Goal: Information Seeking & Learning: Learn about a topic

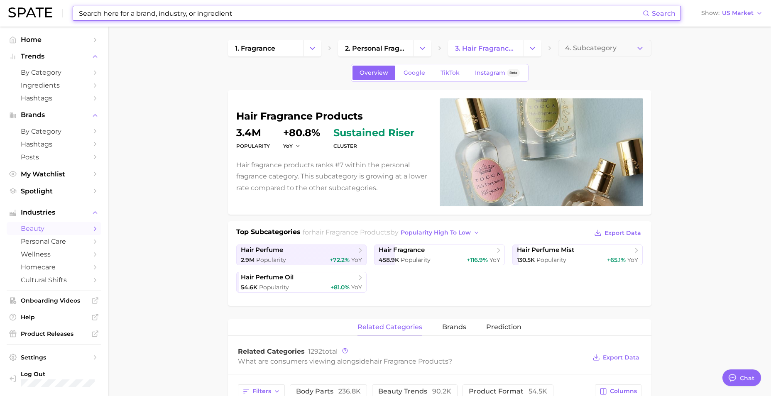
click at [301, 16] on input at bounding box center [360, 13] width 565 height 14
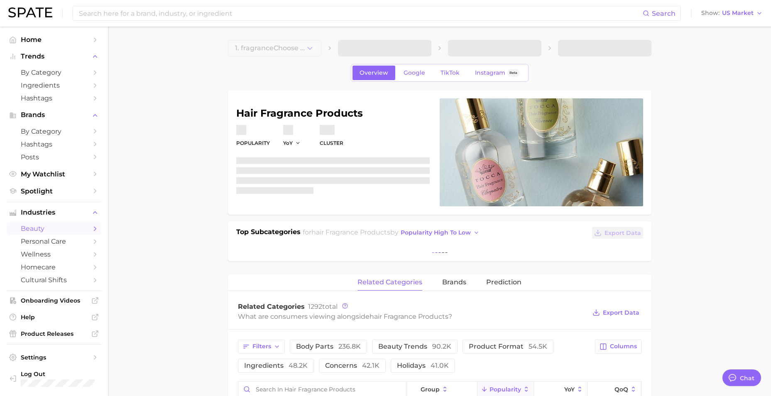
type textarea "x"
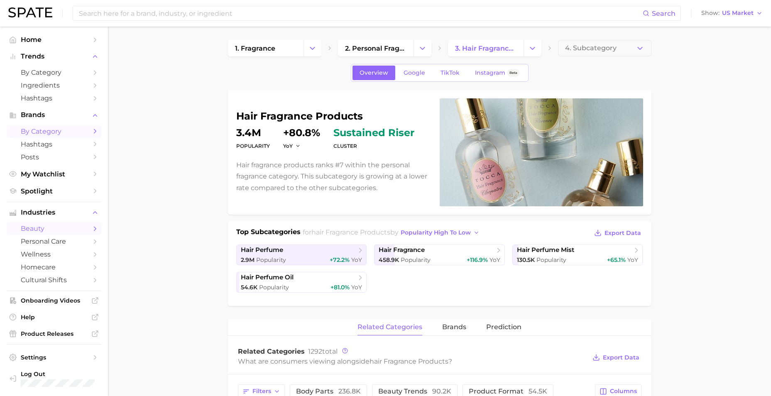
click at [38, 130] on span "by Category" at bounding box center [54, 131] width 66 height 8
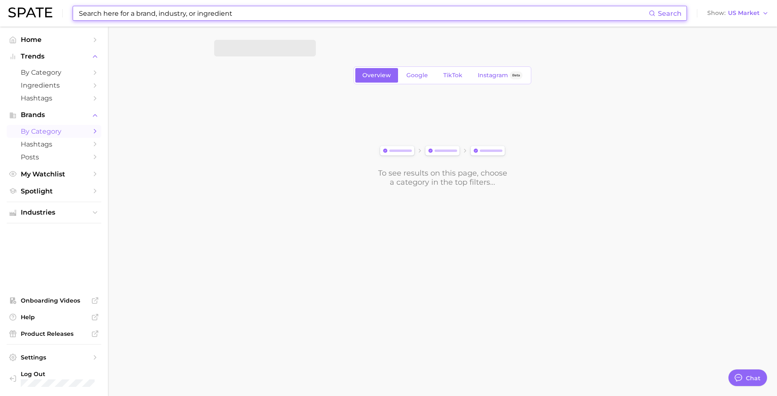
click at [167, 15] on input at bounding box center [363, 13] width 571 height 14
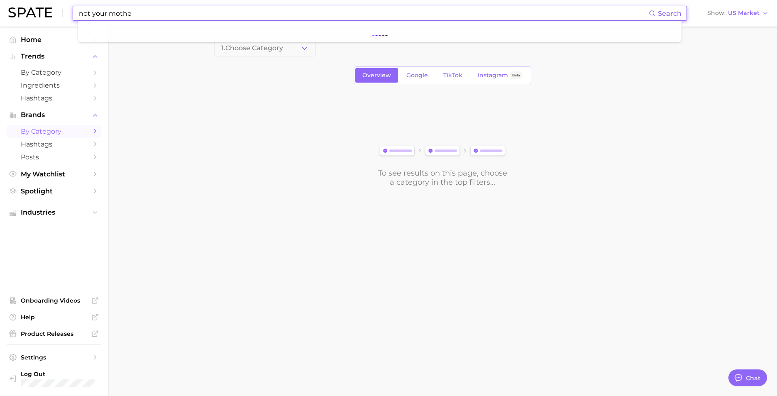
type input "not your mother"
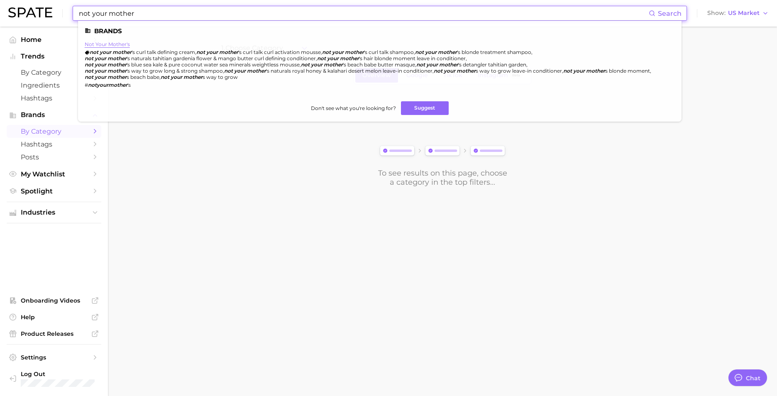
click at [111, 45] on link "not your mother's" at bounding box center [107, 44] width 45 height 6
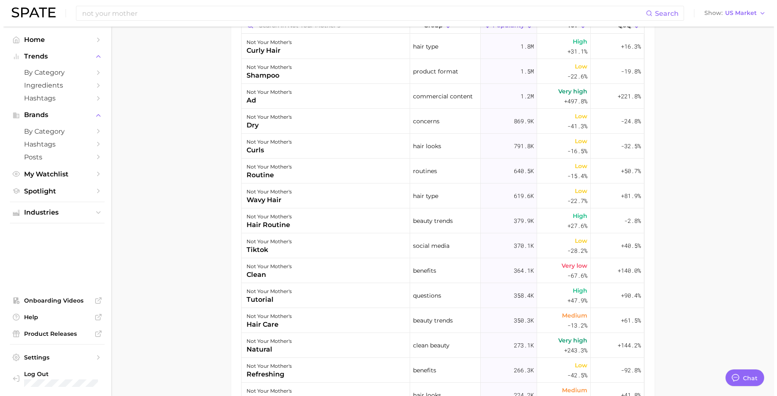
scroll to position [291, 0]
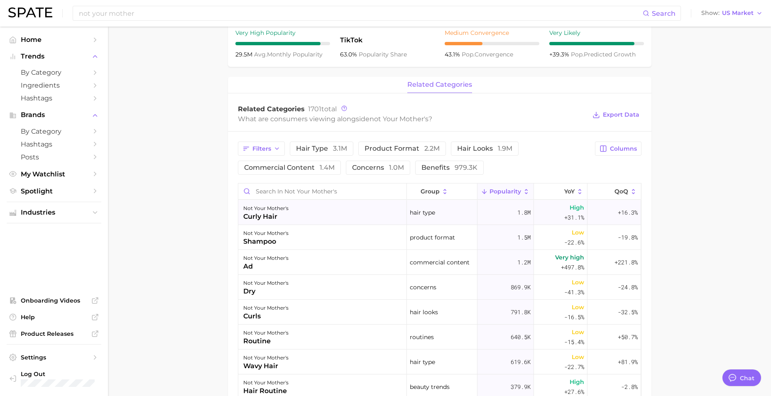
click at [298, 215] on div "not your mother's curly hair" at bounding box center [322, 212] width 169 height 25
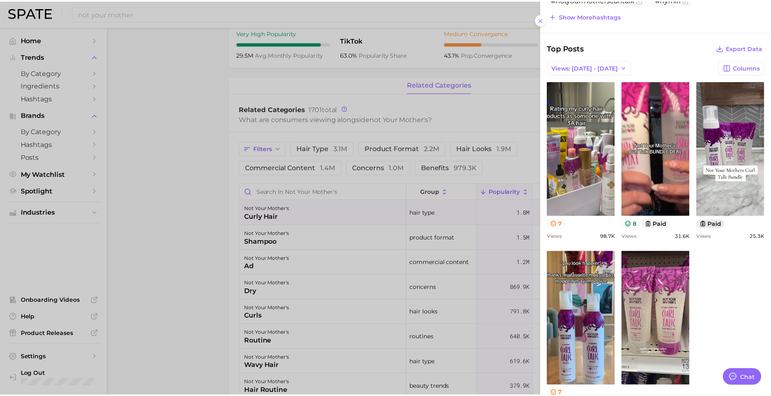
scroll to position [350, 0]
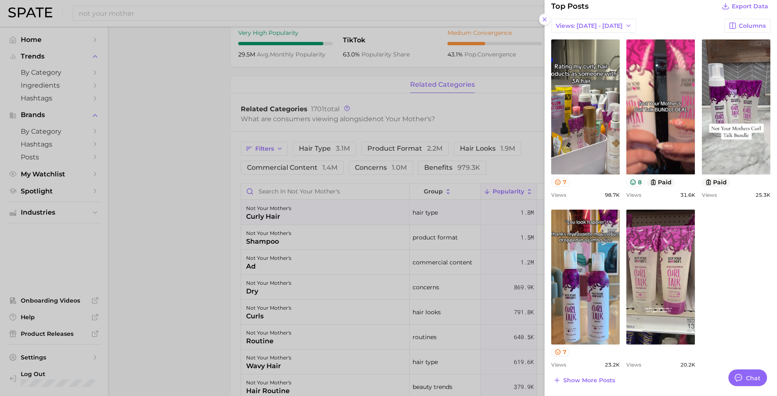
click at [179, 194] on div at bounding box center [388, 198] width 777 height 396
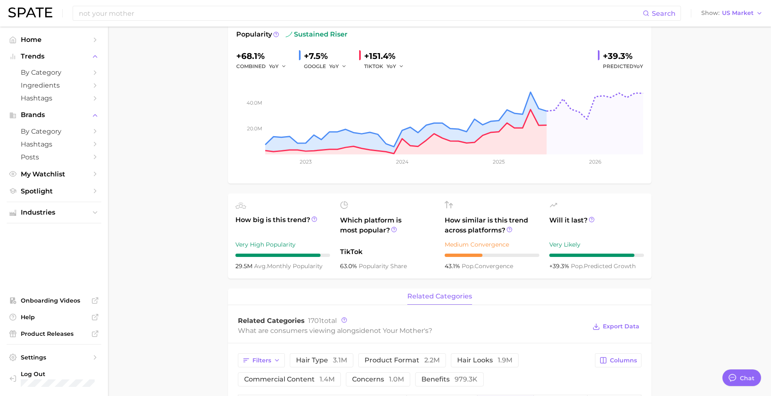
scroll to position [0, 0]
